Goal: Task Accomplishment & Management: Use online tool/utility

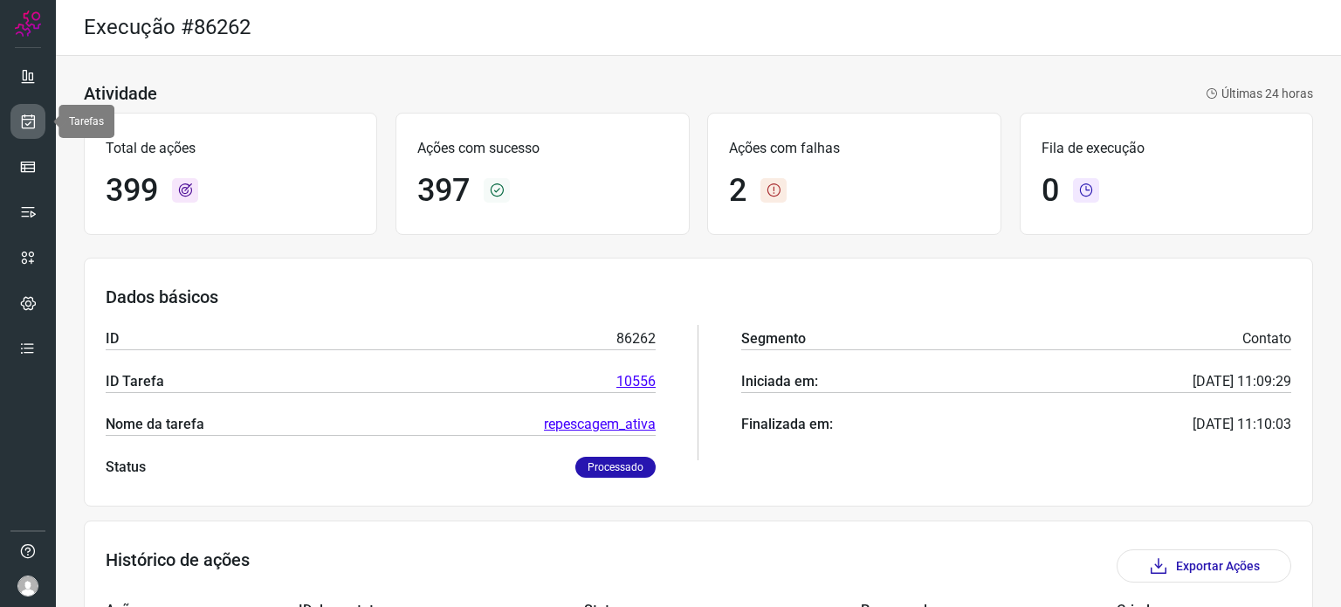
click at [34, 123] on icon at bounding box center [28, 121] width 18 height 17
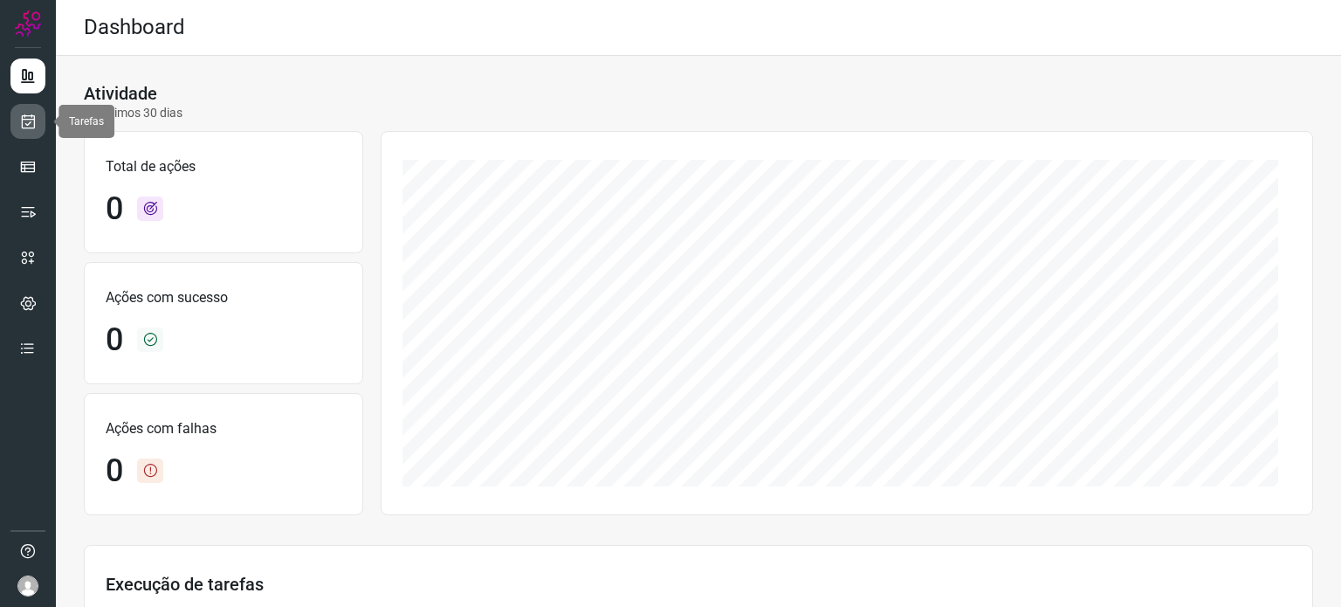
click at [31, 124] on icon at bounding box center [28, 121] width 18 height 17
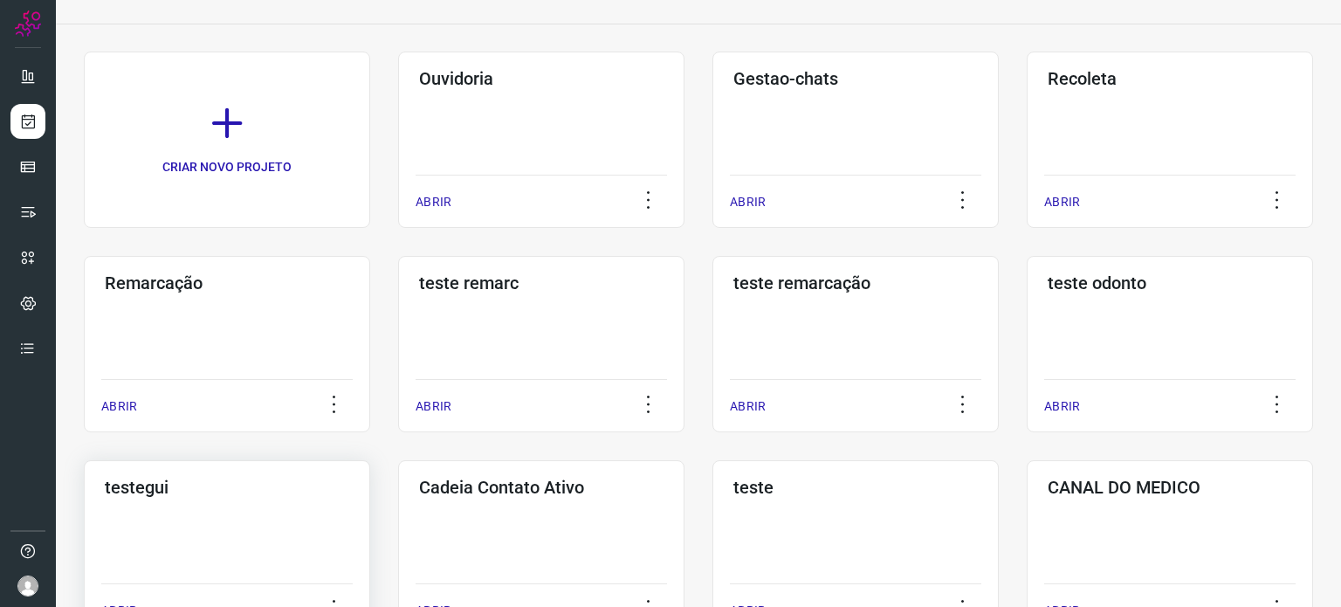
scroll to position [262, 0]
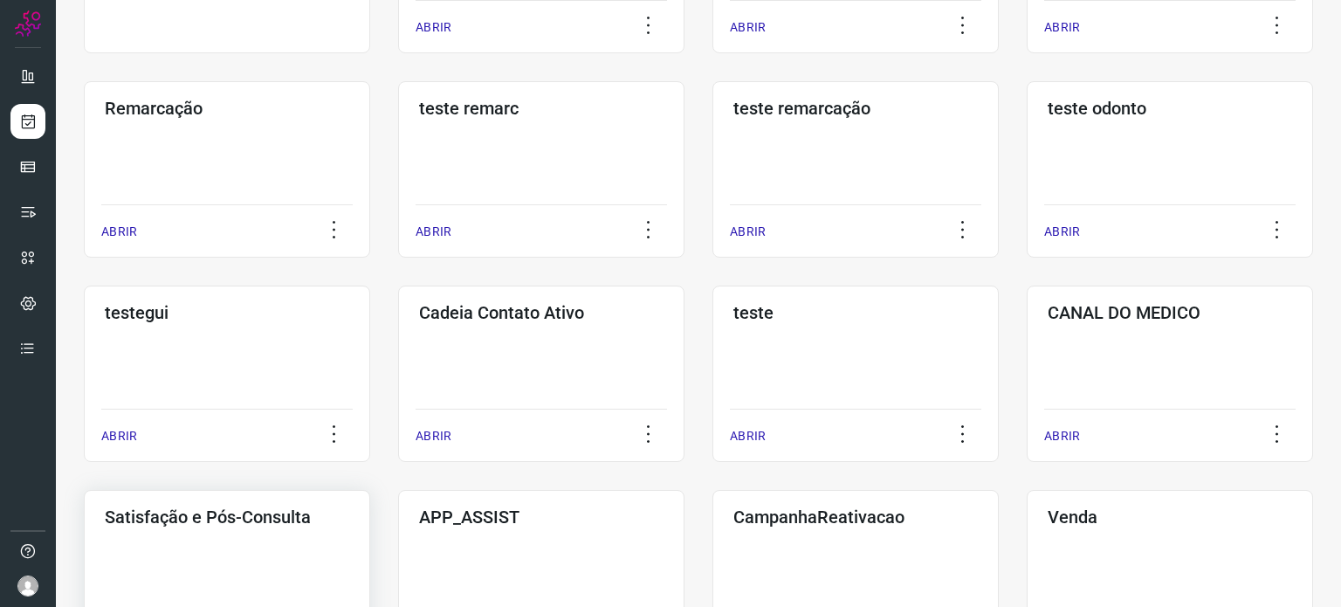
click at [237, 535] on div "Satisfação e Pós-Consulta ABRIR" at bounding box center [227, 578] width 286 height 176
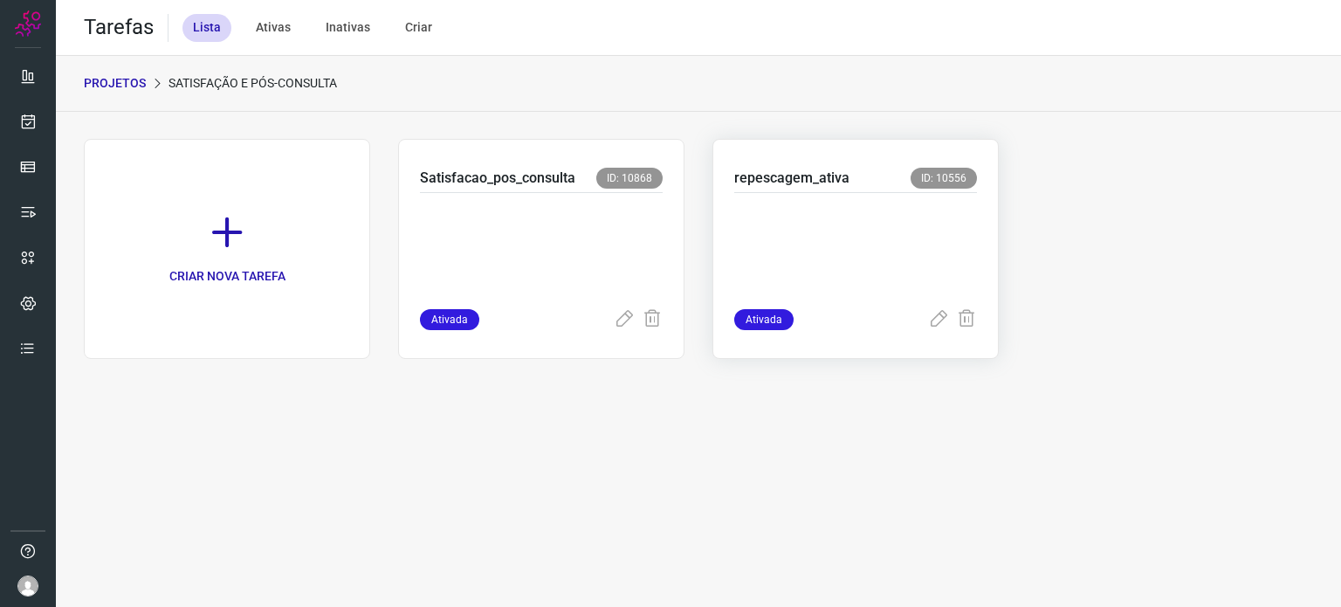
click at [773, 250] on p at bounding box center [855, 246] width 243 height 87
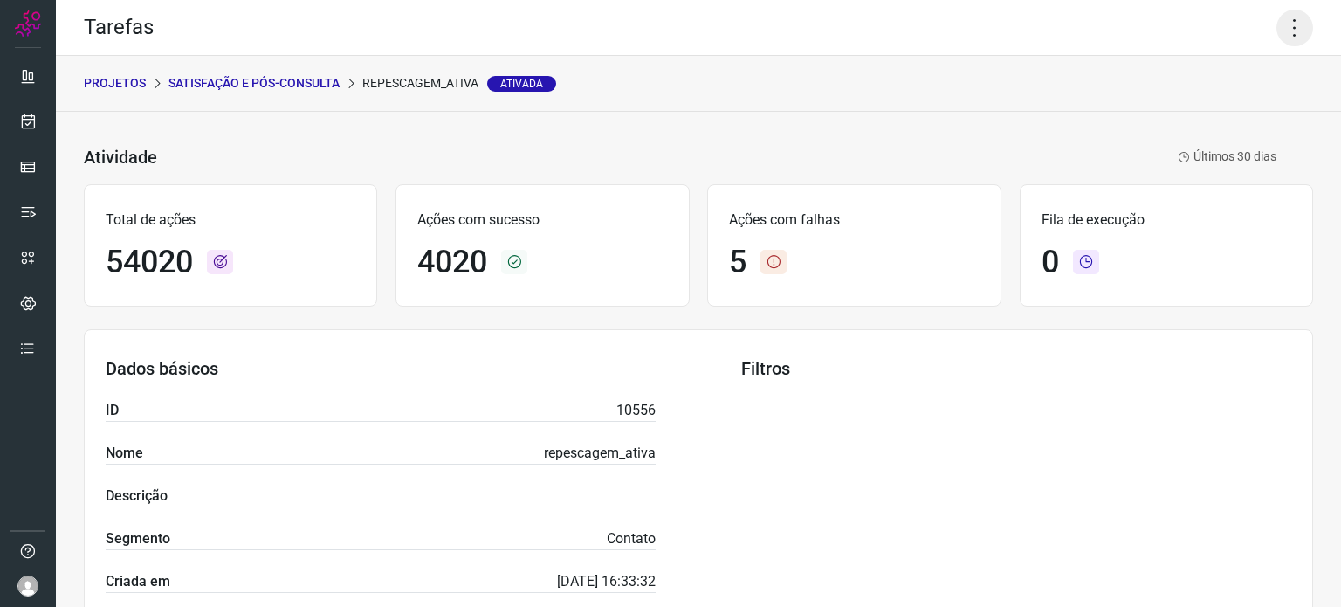
click at [1286, 24] on icon at bounding box center [1294, 28] width 37 height 37
click at [1163, 124] on li "Executar" at bounding box center [1219, 114] width 159 height 28
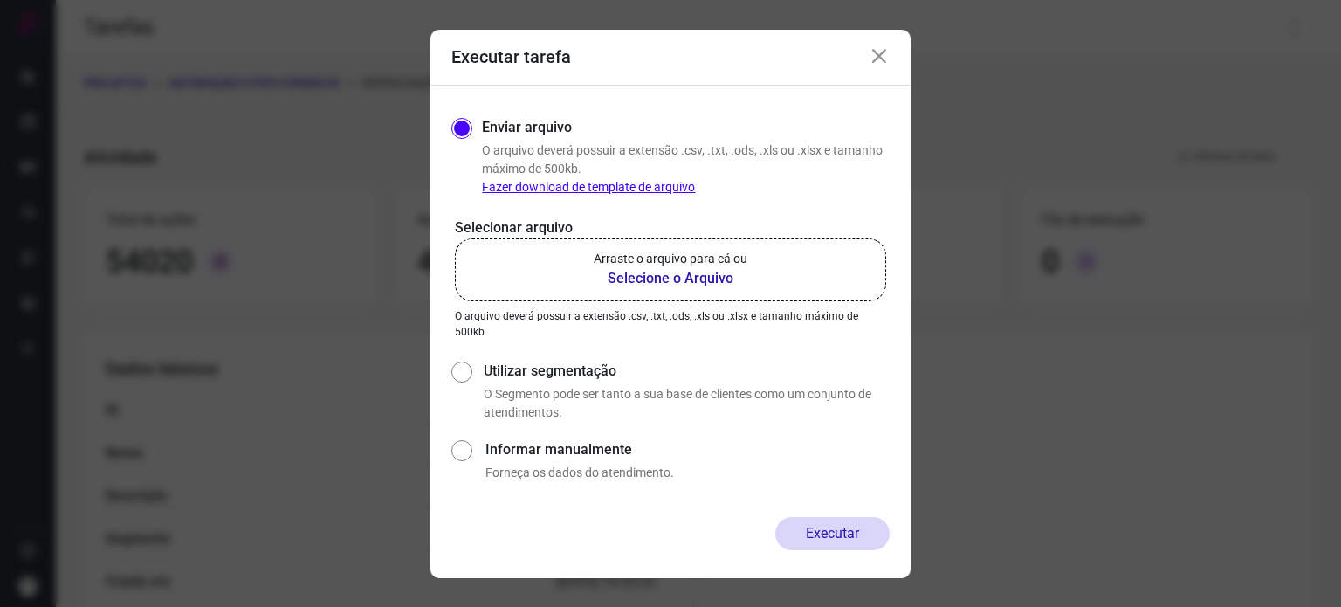
click at [685, 258] on p "Arraste o arquivo para cá ou" at bounding box center [671, 259] width 154 height 18
click at [0, 0] on input "Arraste o arquivo para cá ou Selecione o Arquivo" at bounding box center [0, 0] width 0 height 0
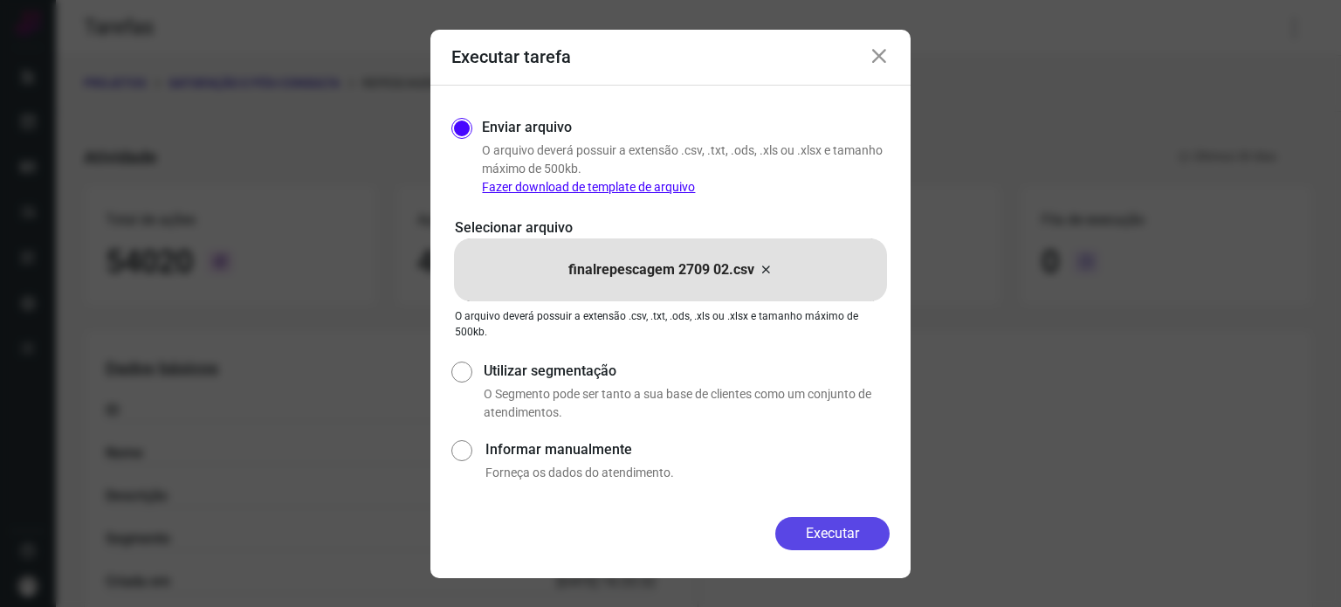
click at [828, 537] on button "Executar" at bounding box center [832, 533] width 114 height 33
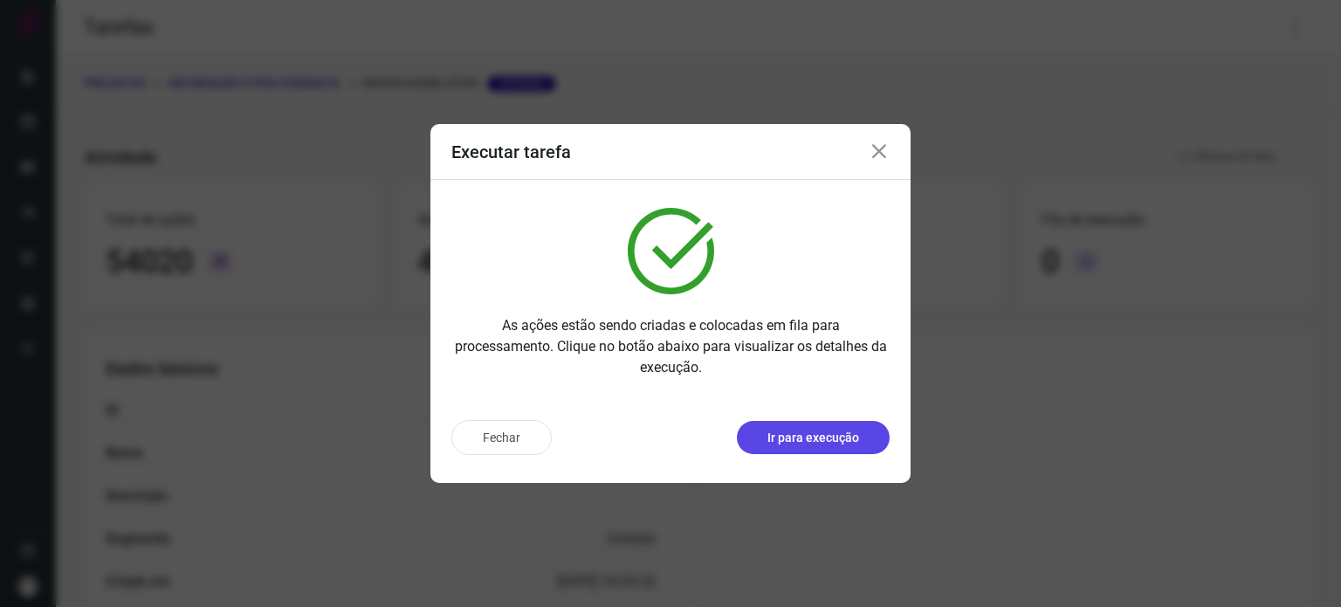
click at [853, 438] on p "Ir para execução" at bounding box center [813, 438] width 92 height 18
